Goal: Task Accomplishment & Management: Use online tool/utility

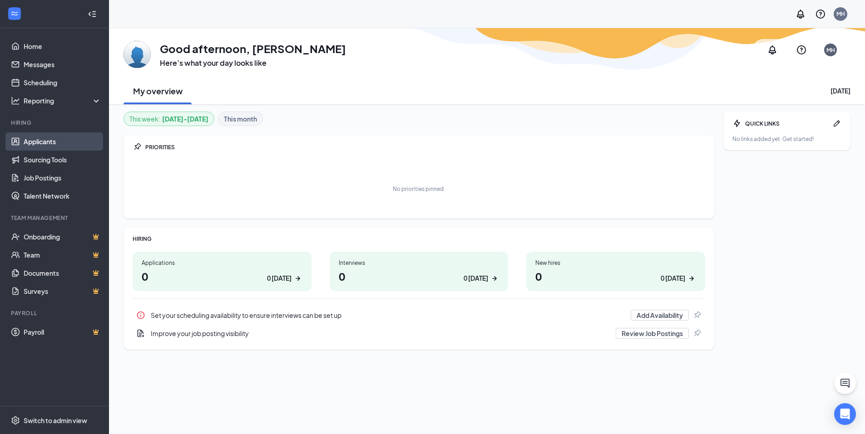
click at [35, 142] on link "Applicants" at bounding box center [63, 142] width 78 height 18
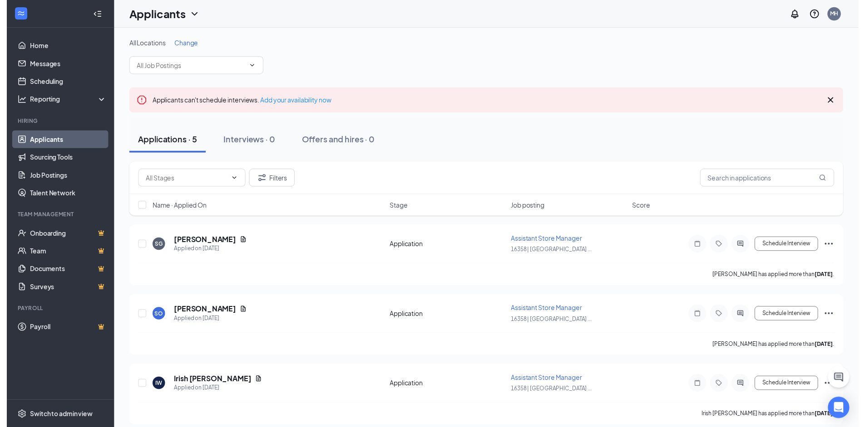
scroll to position [150, 0]
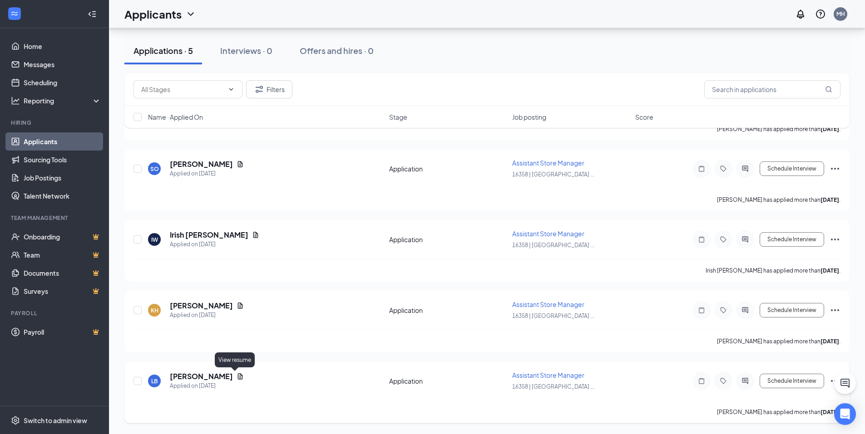
click at [236, 378] on icon "Document" at bounding box center [239, 376] width 7 height 7
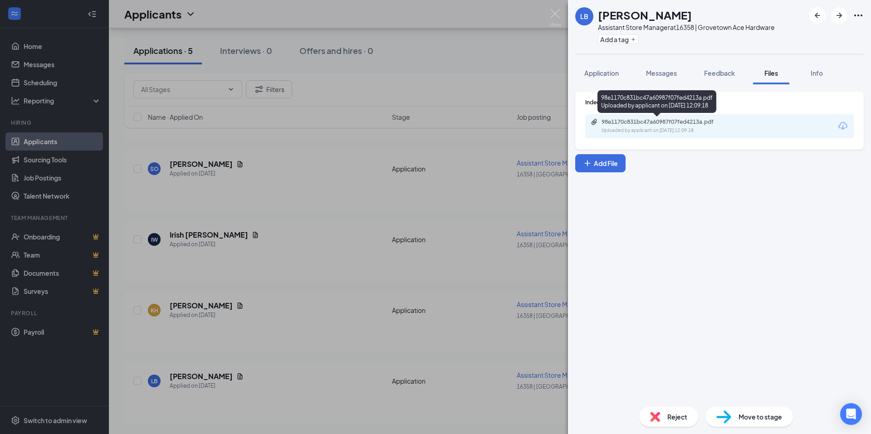
click at [689, 125] on div "98e1170c831bc47a60987f07fed4213a.pdf" at bounding box center [665, 121] width 127 height 7
click at [601, 121] on div "98e1170c831bc47a60987f07fed4213a.pdf" at bounding box center [664, 121] width 147 height 7
click at [501, 22] on div "LB [PERSON_NAME] Assistant Store Manager at 16358 | Grovetown Ace Hardware Add …" at bounding box center [435, 217] width 871 height 434
